Goal: Information Seeking & Learning: Learn about a topic

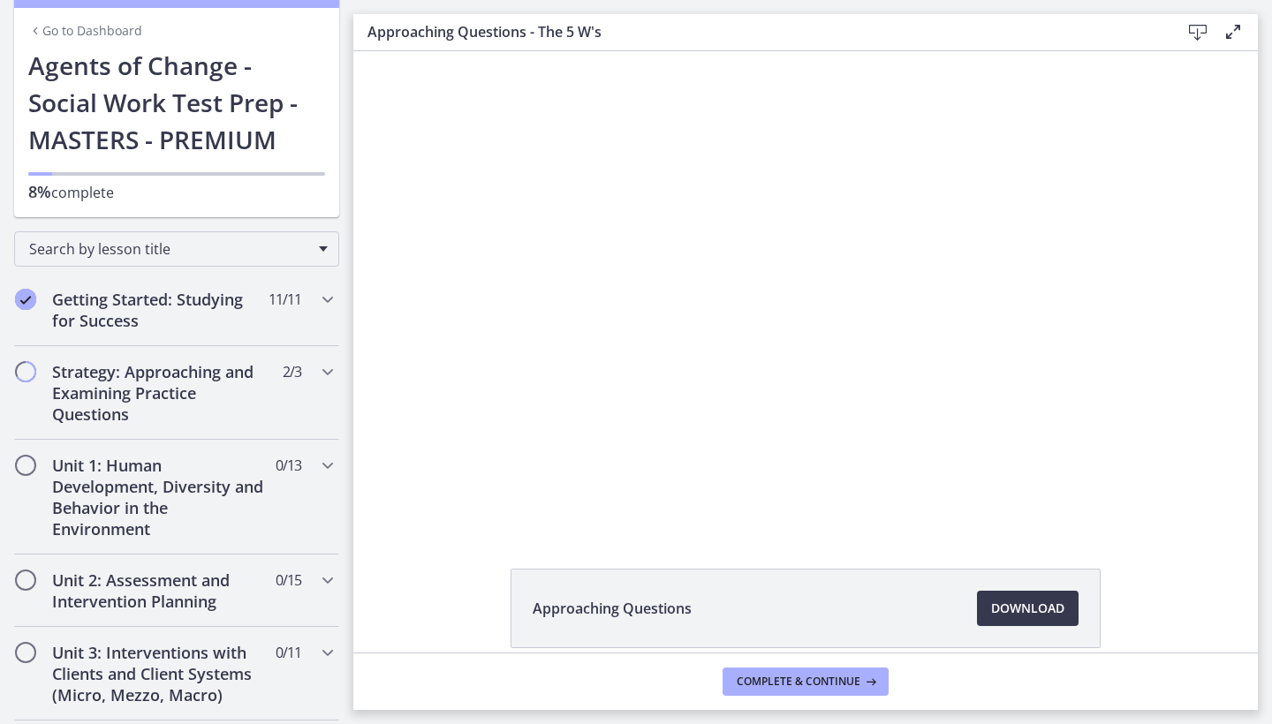
scroll to position [80, 0]
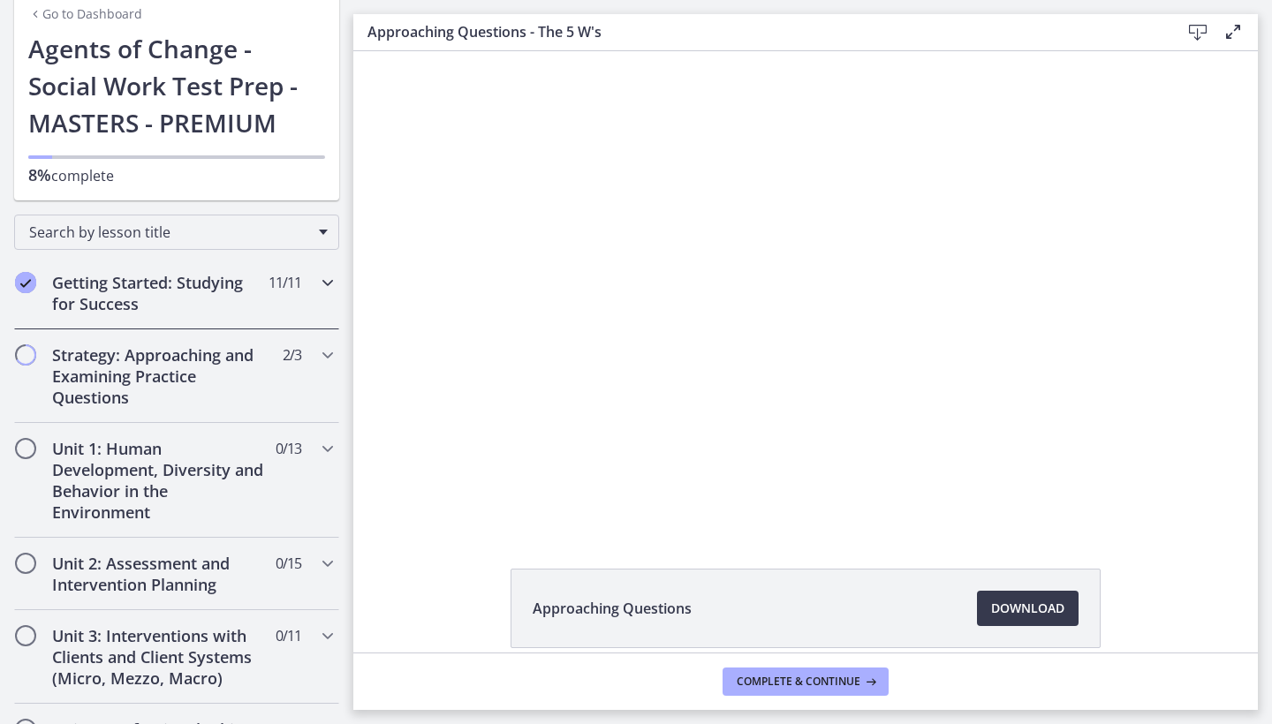
click at [323, 283] on icon "Chapters" at bounding box center [327, 282] width 21 height 21
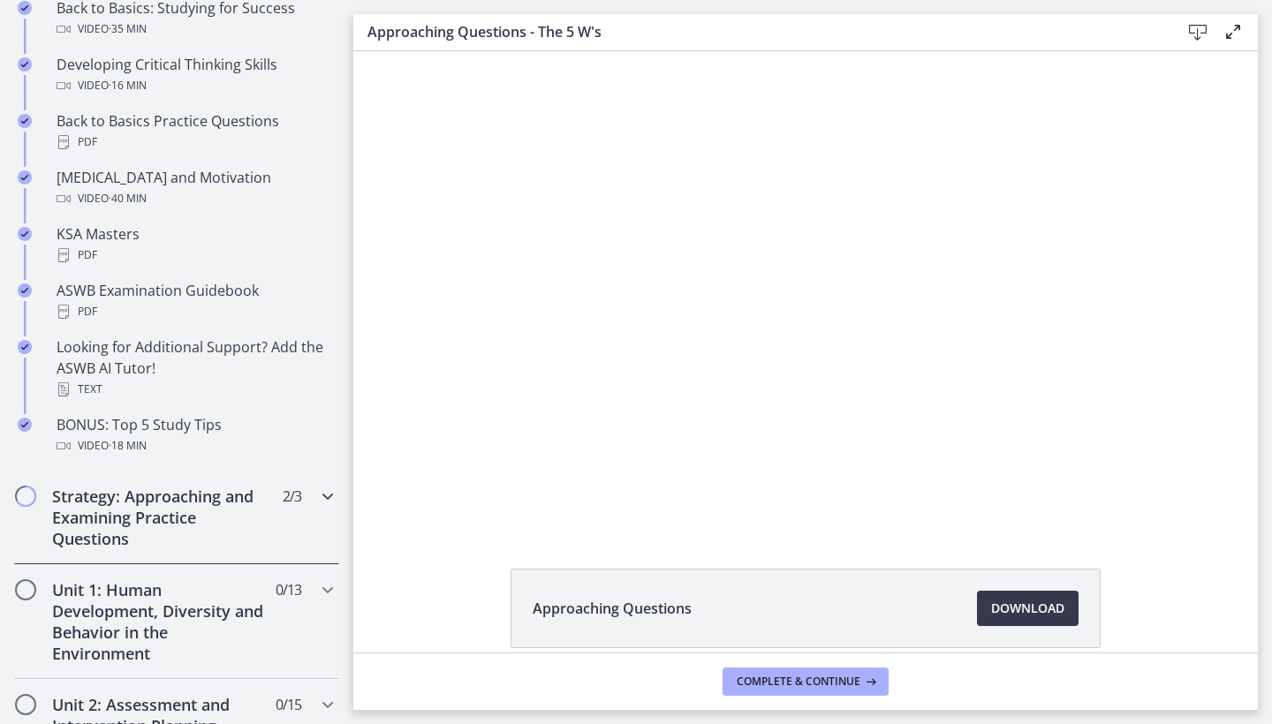
scroll to position [620, 0]
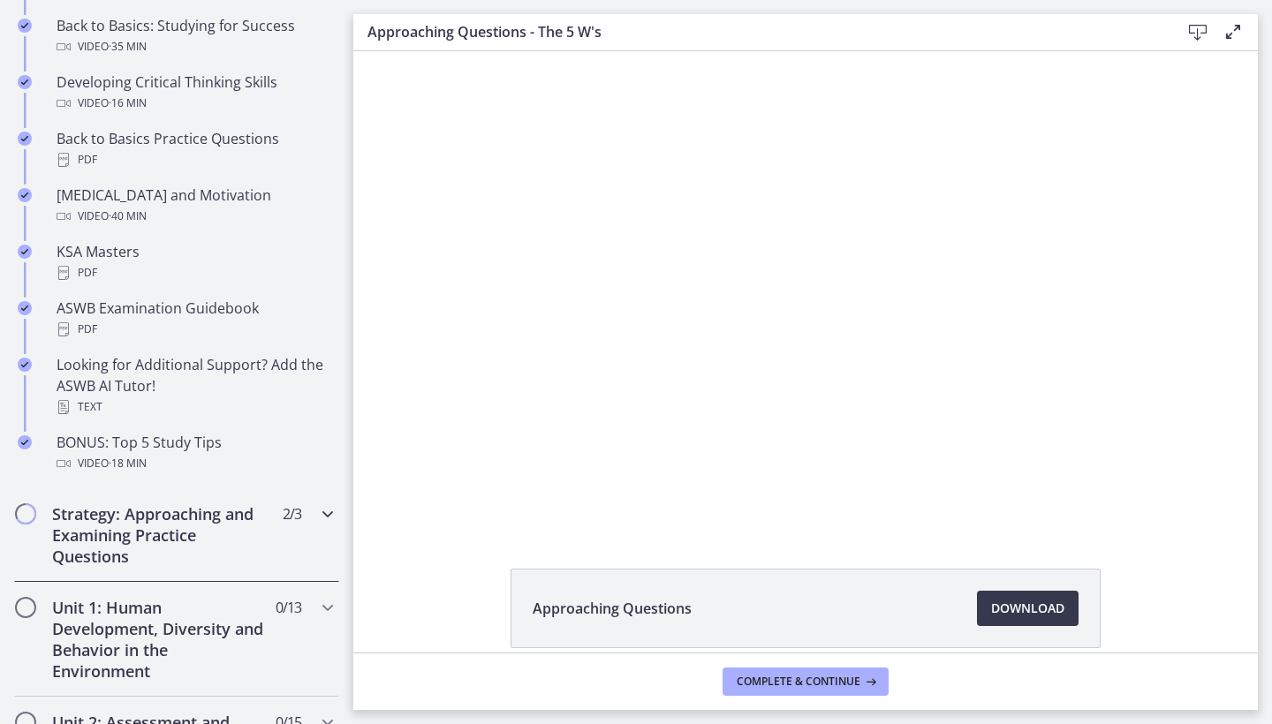
click at [328, 414] on icon "Chapters" at bounding box center [327, 514] width 21 height 21
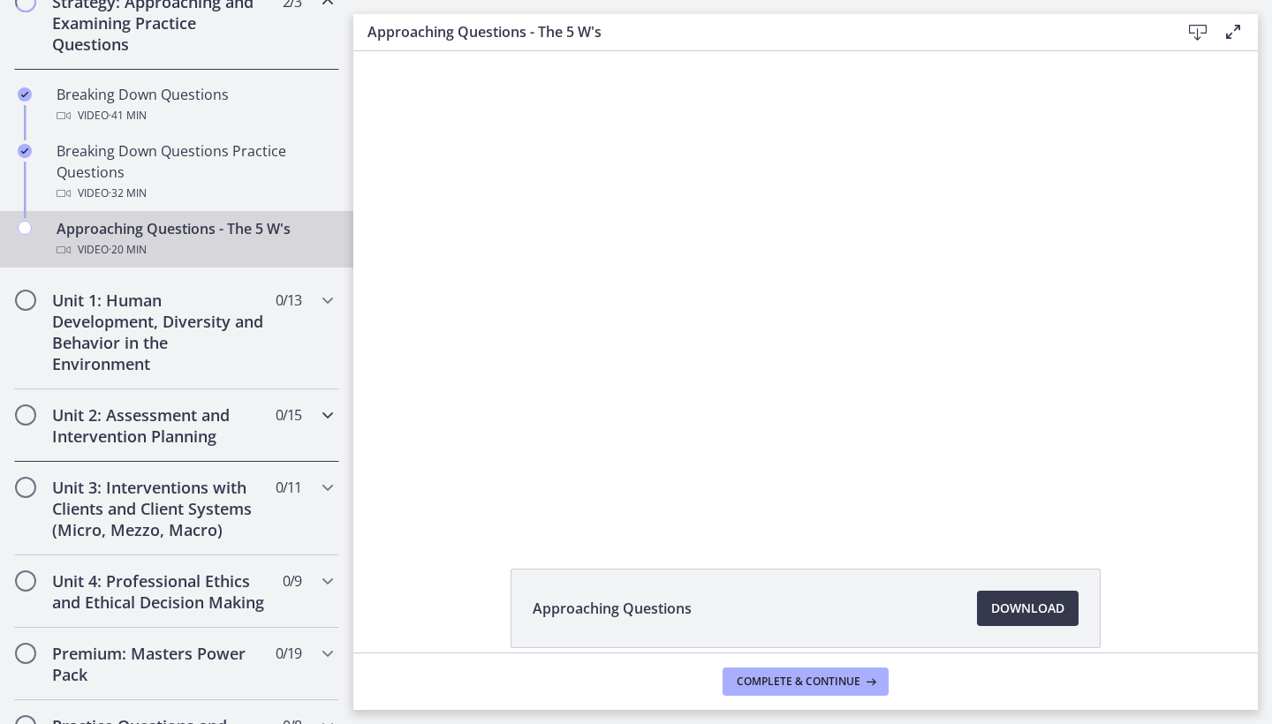
scroll to position [429, 0]
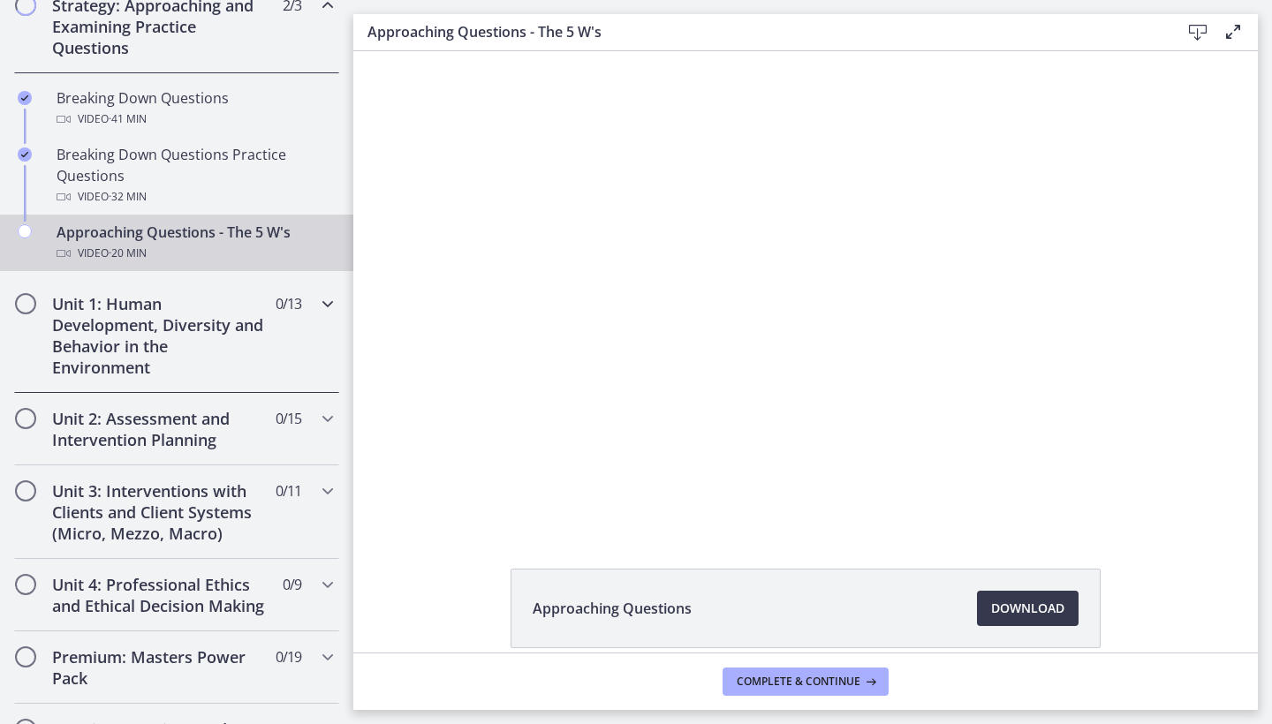
click at [323, 304] on icon "Chapters" at bounding box center [327, 303] width 21 height 21
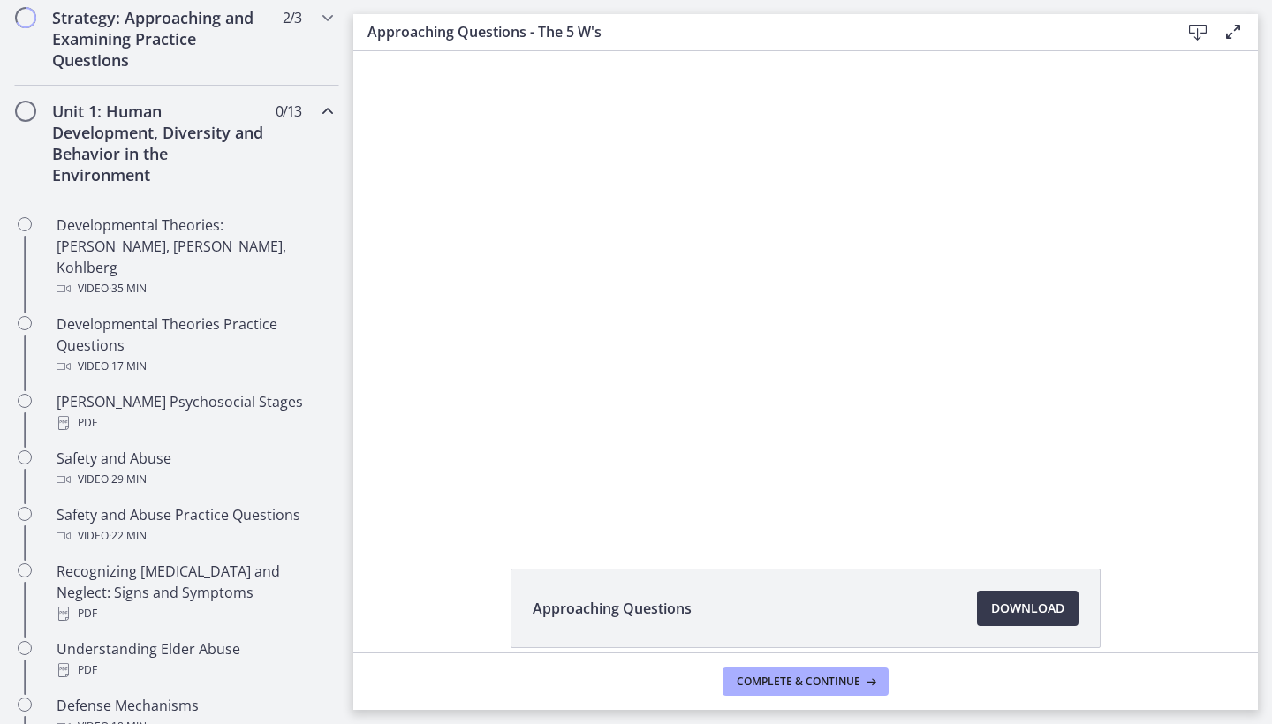
scroll to position [414, 0]
click at [326, 112] on icon "Chapters" at bounding box center [327, 113] width 21 height 21
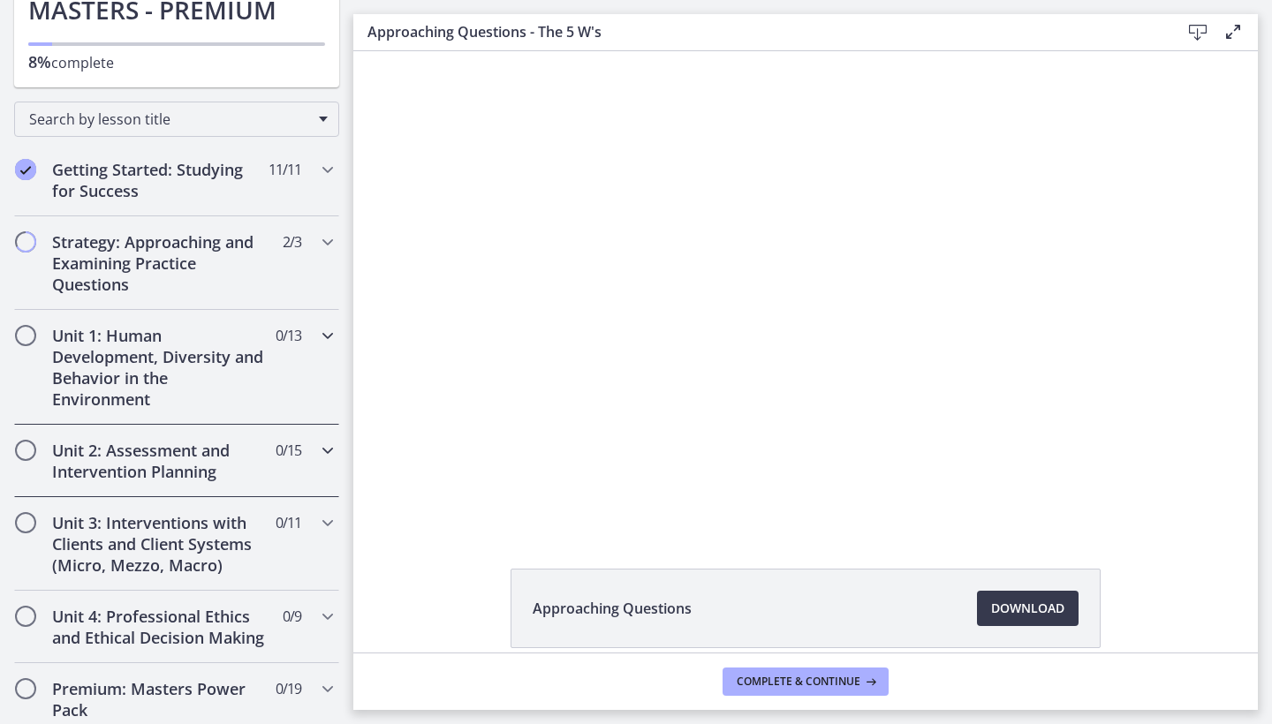
scroll to position [178, 0]
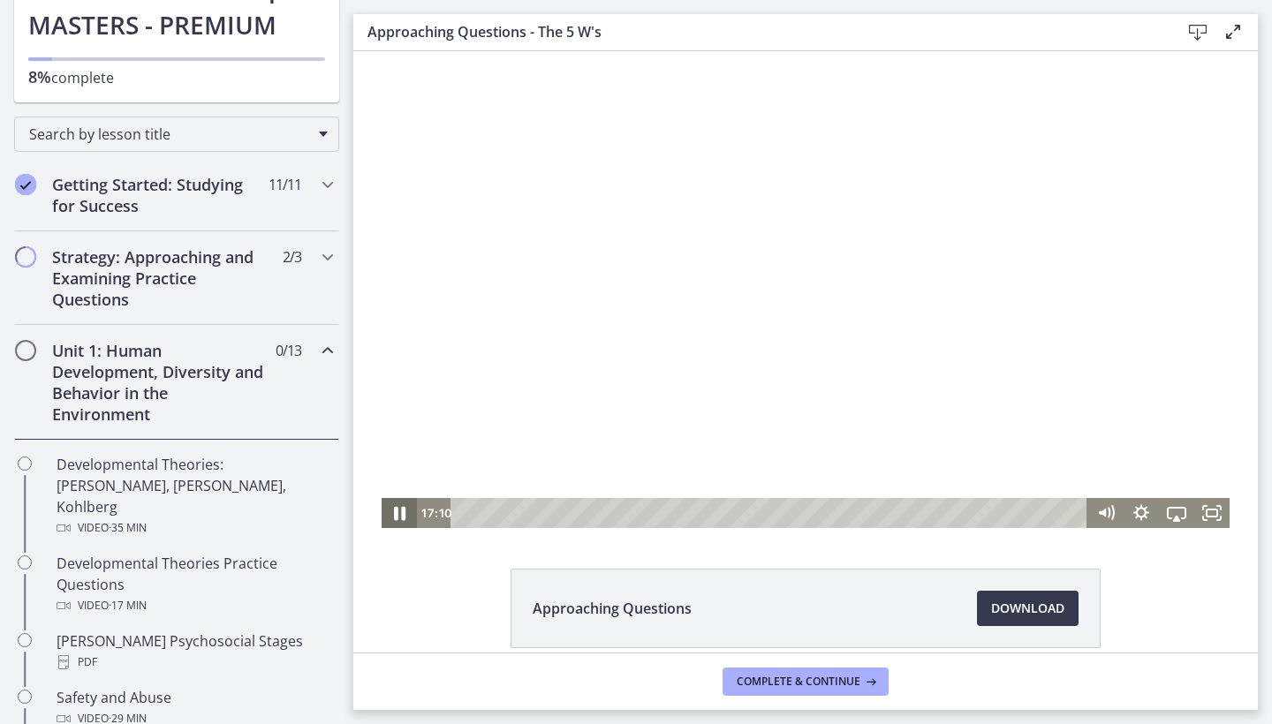
click at [394, 414] on icon "Pause" at bounding box center [399, 514] width 42 height 36
click at [506, 414] on div "Playbar" at bounding box center [983, 513] width 10 height 10
click at [402, 414] on icon "Play Video" at bounding box center [400, 513] width 9 height 12
click at [506, 414] on div "Playbar" at bounding box center [986, 513] width 10 height 10
click at [506, 414] on div "16:39" at bounding box center [772, 513] width 616 height 30
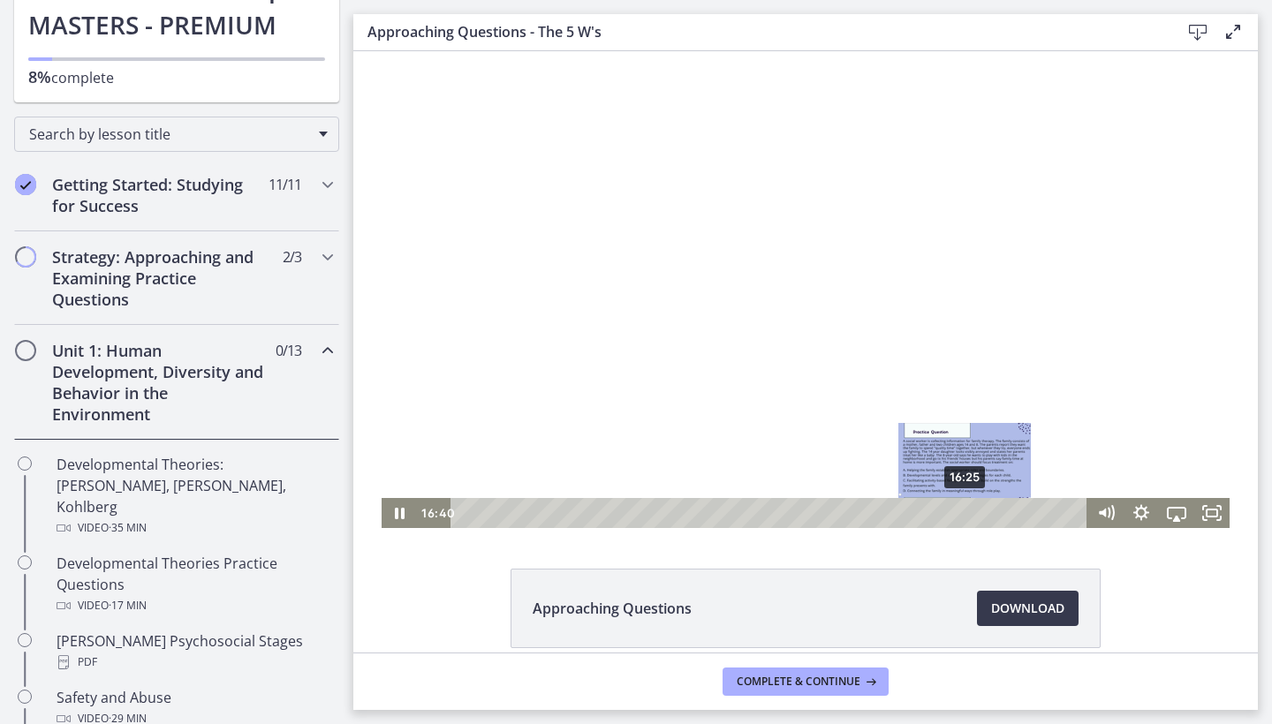
click at [506, 414] on div "16:25" at bounding box center [772, 513] width 616 height 30
click at [506, 414] on div "16:09" at bounding box center [772, 513] width 616 height 30
click at [506, 414] on div "15:47" at bounding box center [772, 513] width 616 height 30
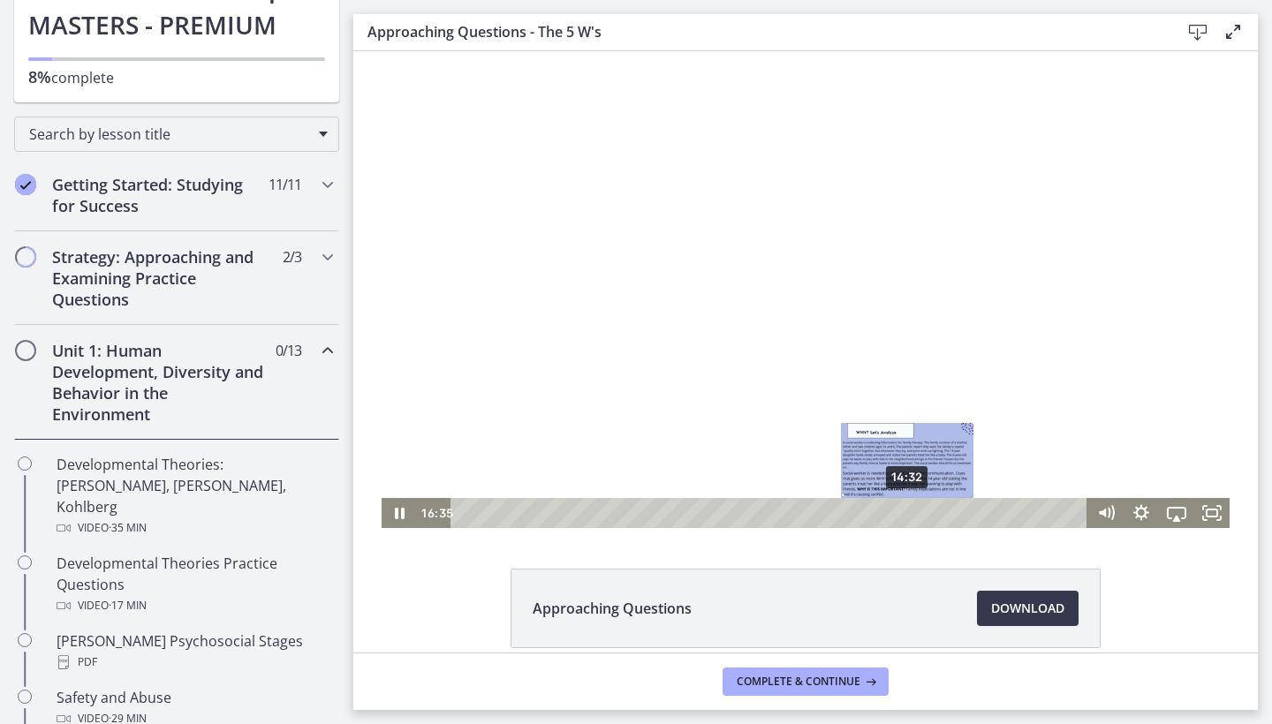
click at [506, 414] on div "14:32" at bounding box center [772, 513] width 616 height 30
click at [506, 414] on div "Playbar" at bounding box center [938, 513] width 10 height 10
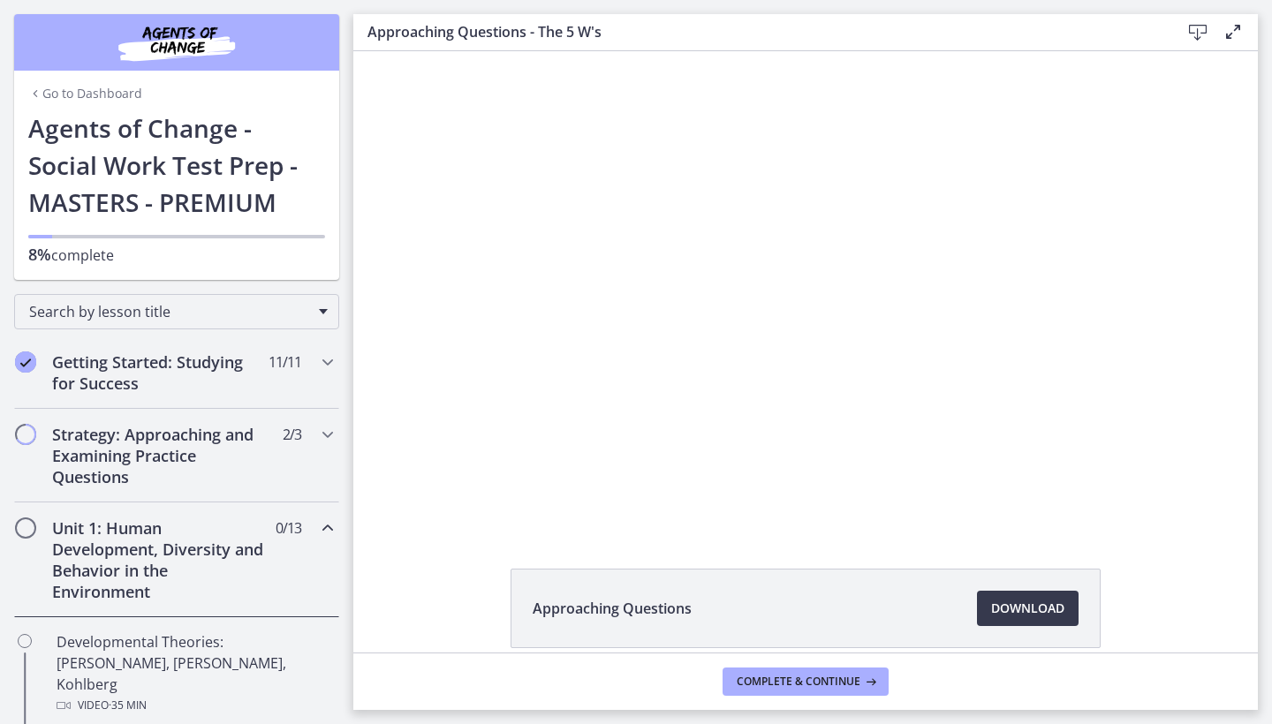
scroll to position [0, 0]
